Goal: Task Accomplishment & Management: Complete application form

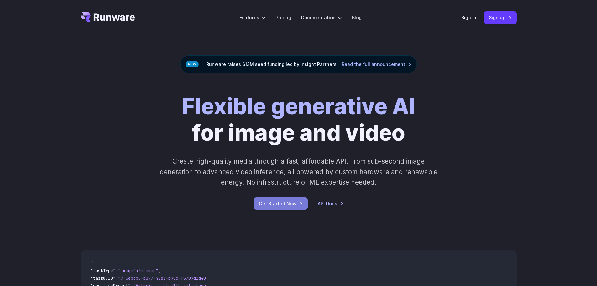
click at [288, 205] on link "Get Started Now" at bounding box center [281, 203] width 54 height 12
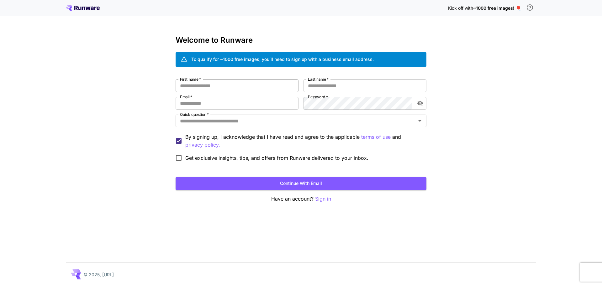
click at [276, 83] on input "First name   *" at bounding box center [237, 85] width 123 height 13
type input "******"
type input "********"
type input "**********"
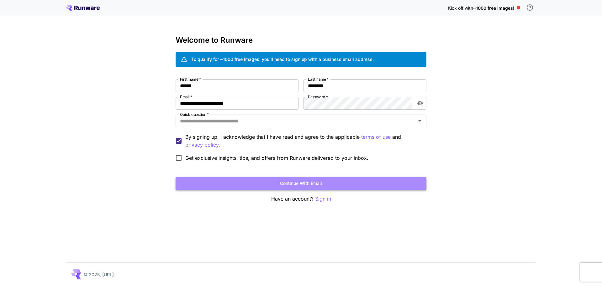
click at [357, 182] on button "Continue with email" at bounding box center [301, 183] width 251 height 13
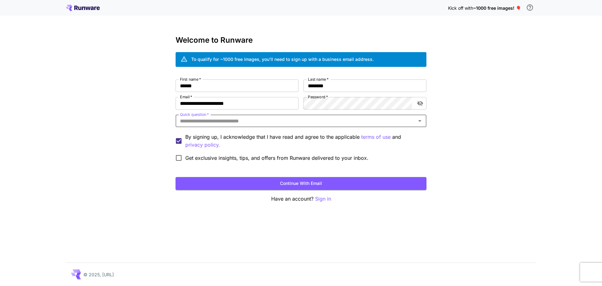
click at [419, 123] on icon "Open" at bounding box center [420, 121] width 8 height 8
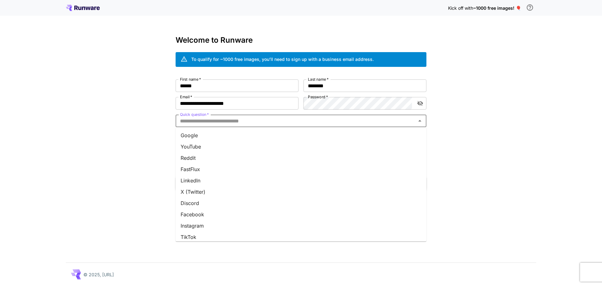
click at [352, 216] on li "Facebook" at bounding box center [301, 214] width 251 height 11
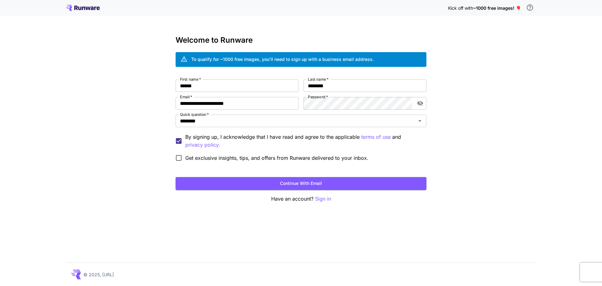
click at [388, 190] on div "**********" at bounding box center [301, 119] width 251 height 167
click at [388, 184] on button "Continue with email" at bounding box center [301, 183] width 251 height 13
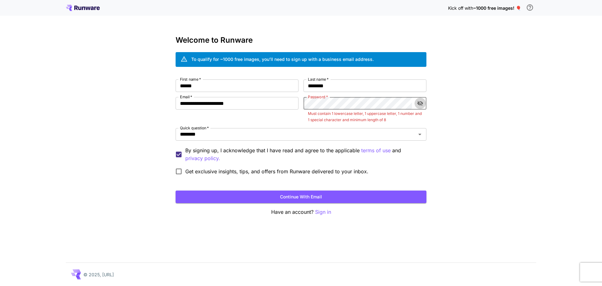
click at [417, 103] on icon "toggle password visibility" at bounding box center [420, 103] width 6 height 6
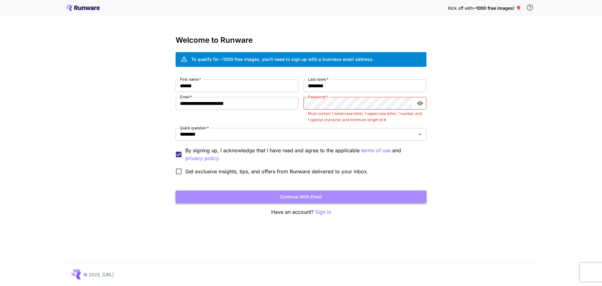
click at [367, 194] on button "Continue with email" at bounding box center [301, 196] width 251 height 13
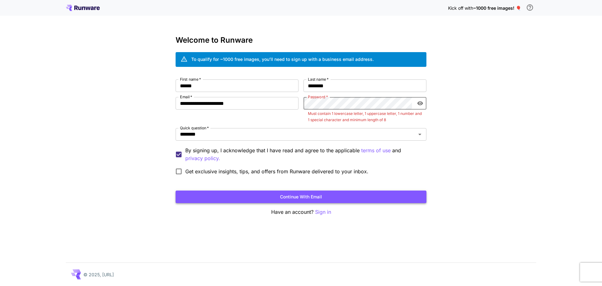
click at [367, 194] on button "Continue with email" at bounding box center [301, 196] width 251 height 13
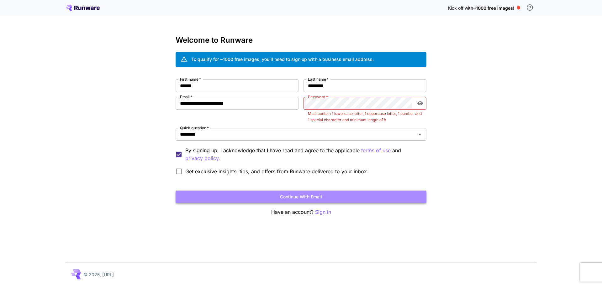
click at [367, 194] on button "Continue with email" at bounding box center [301, 196] width 251 height 13
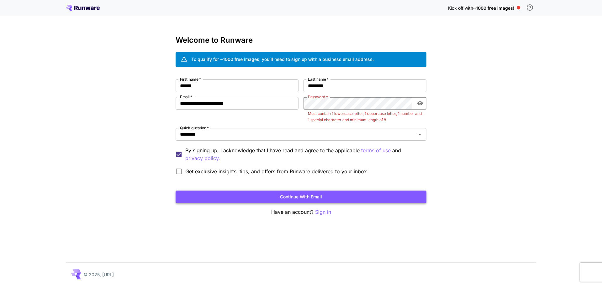
click at [367, 194] on button "Continue with email" at bounding box center [301, 196] width 251 height 13
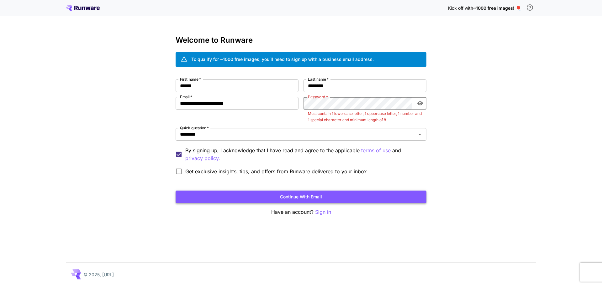
click at [367, 194] on button "Continue with email" at bounding box center [301, 196] width 251 height 13
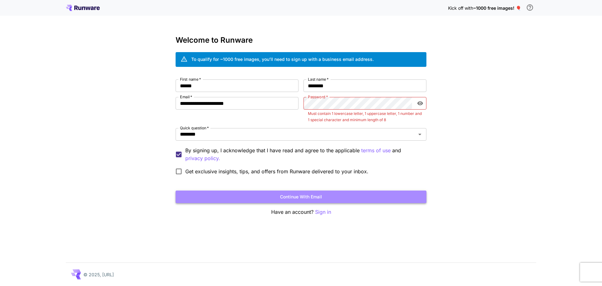
click at [367, 194] on button "Continue with email" at bounding box center [301, 196] width 251 height 13
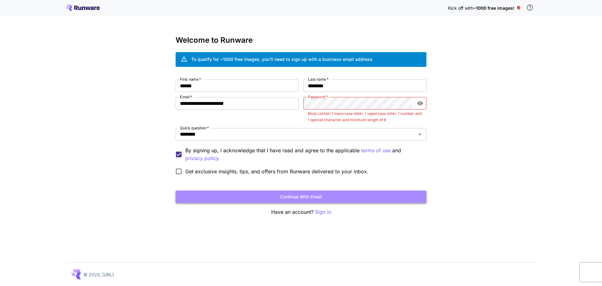
click at [367, 194] on button "Continue with email" at bounding box center [301, 196] width 251 height 13
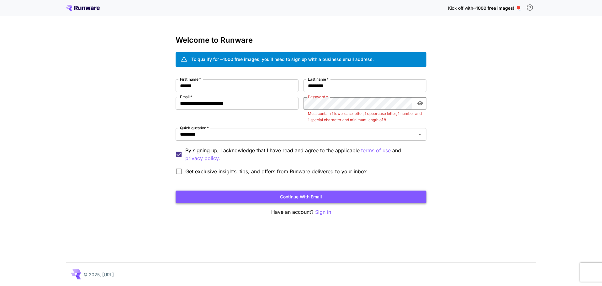
click at [367, 194] on button "Continue with email" at bounding box center [301, 196] width 251 height 13
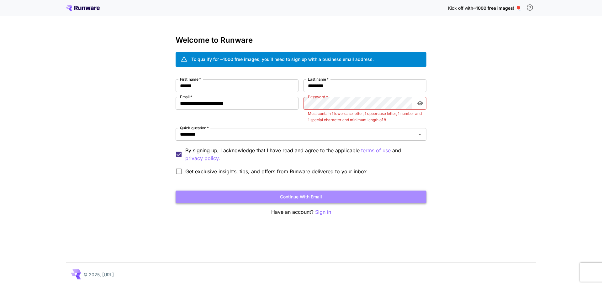
click at [367, 194] on button "Continue with email" at bounding box center [301, 196] width 251 height 13
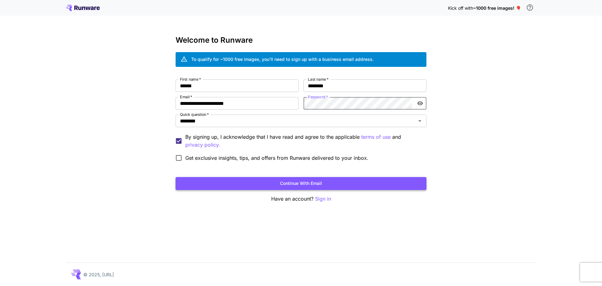
click at [344, 185] on button "Continue with email" at bounding box center [301, 183] width 251 height 13
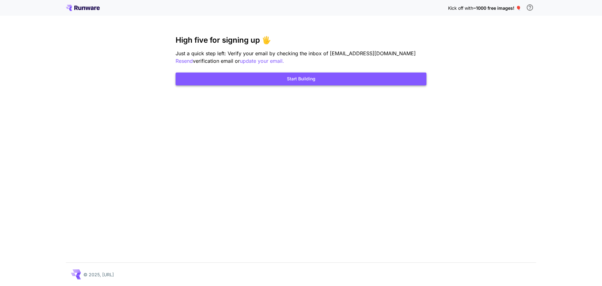
click at [286, 75] on button "Start Building" at bounding box center [301, 78] width 251 height 13
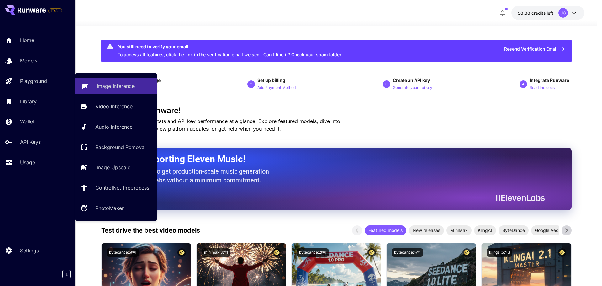
click at [103, 89] on p "Image Inference" at bounding box center [116, 86] width 38 height 8
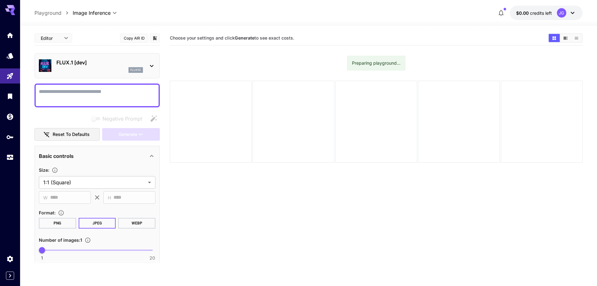
click at [10, 10] on icon at bounding box center [10, 10] width 10 height 10
click at [11, 36] on icon "Home" at bounding box center [11, 33] width 6 height 5
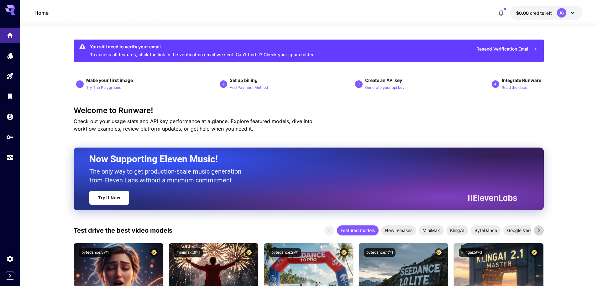
click at [494, 50] on button "Resend Verification Email" at bounding box center [507, 49] width 68 height 13
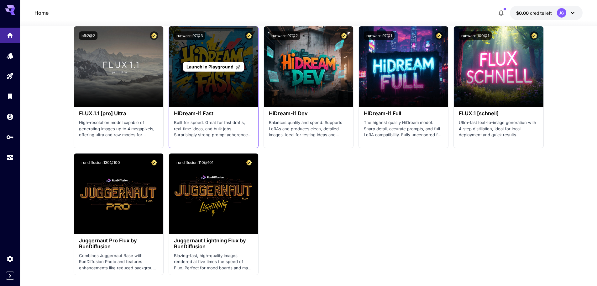
scroll to position [1223, 0]
